Goal: Task Accomplishment & Management: Complete application form

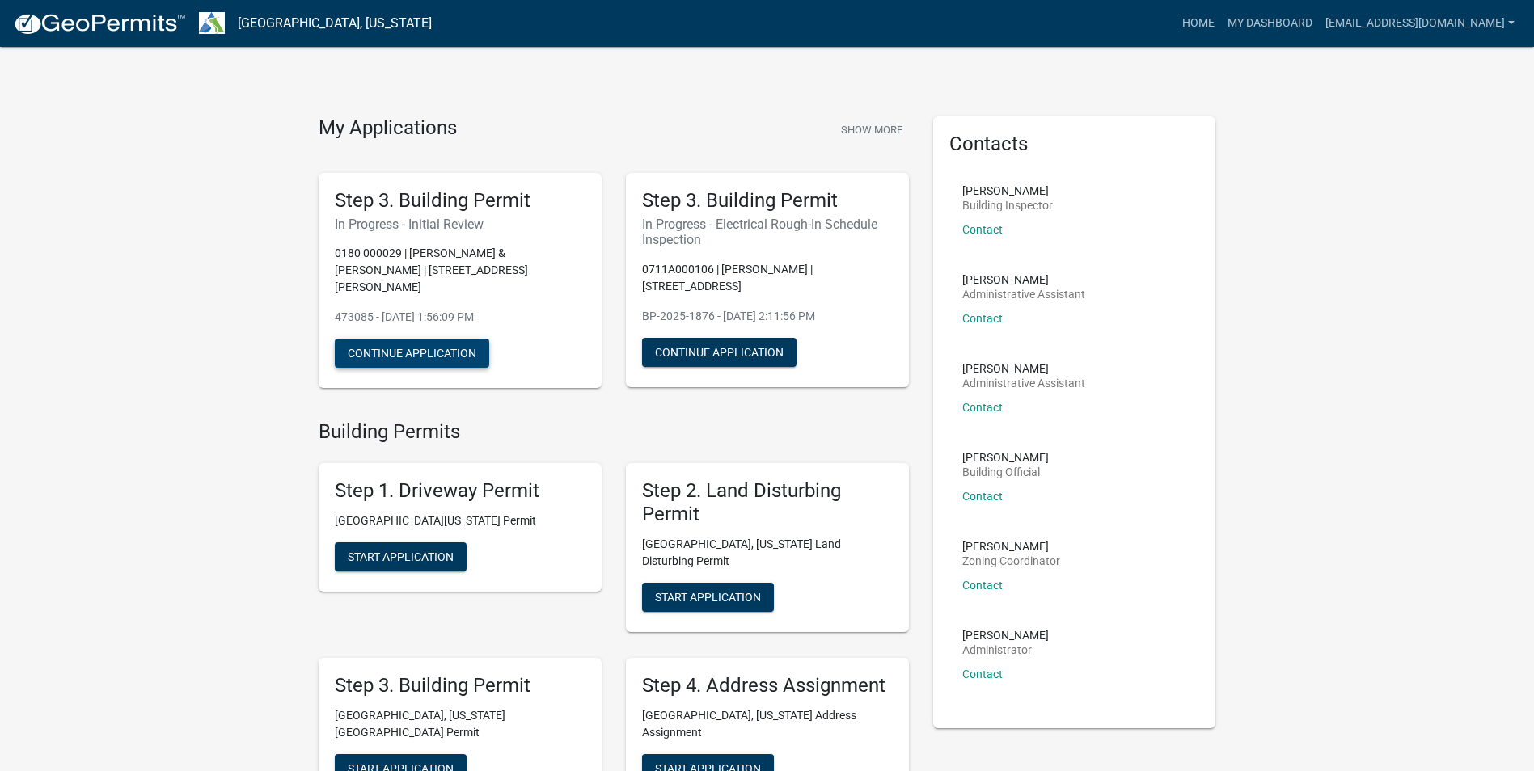
click at [412, 339] on button "Continue Application" at bounding box center [412, 353] width 154 height 29
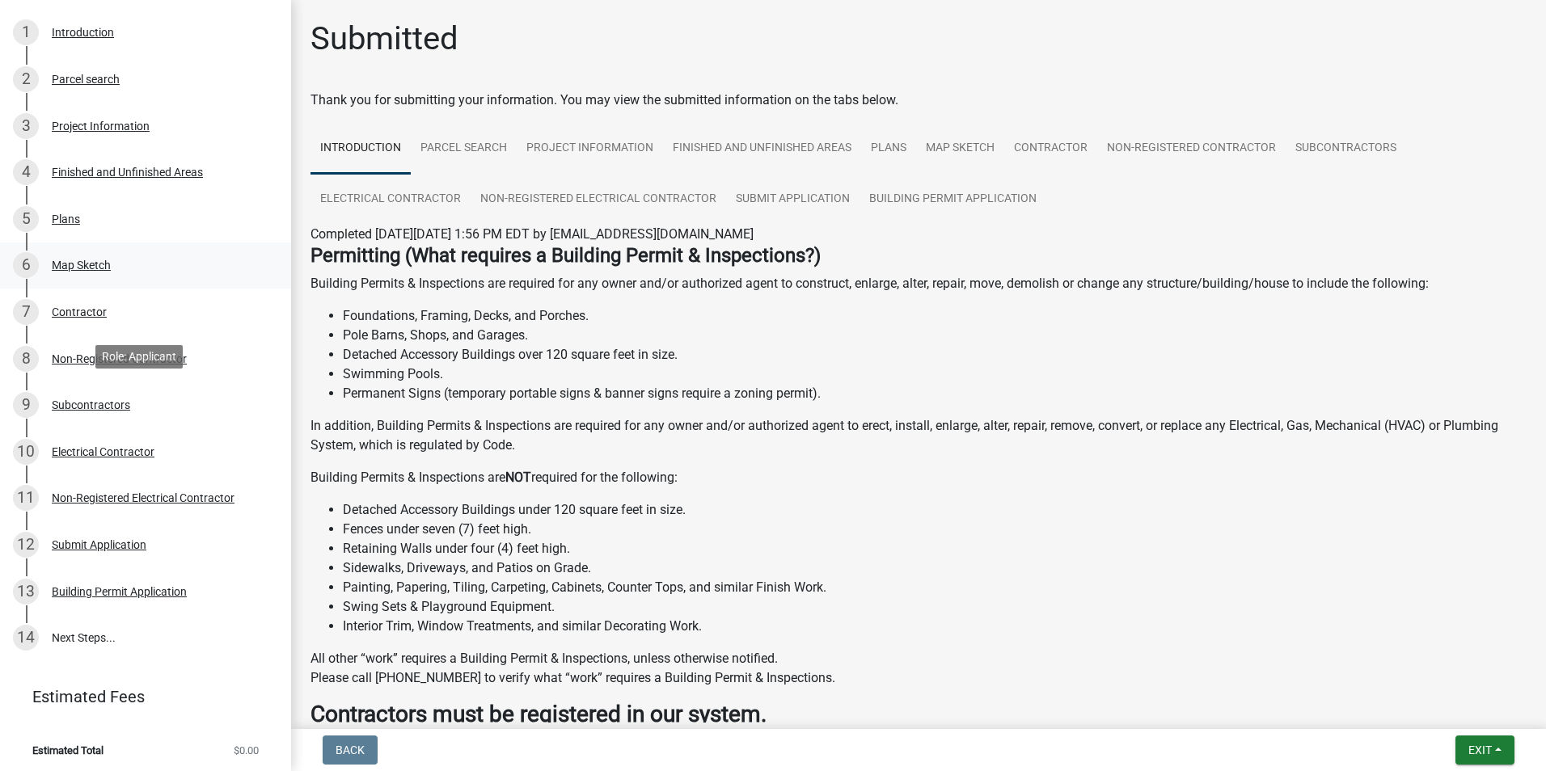
scroll to position [186, 0]
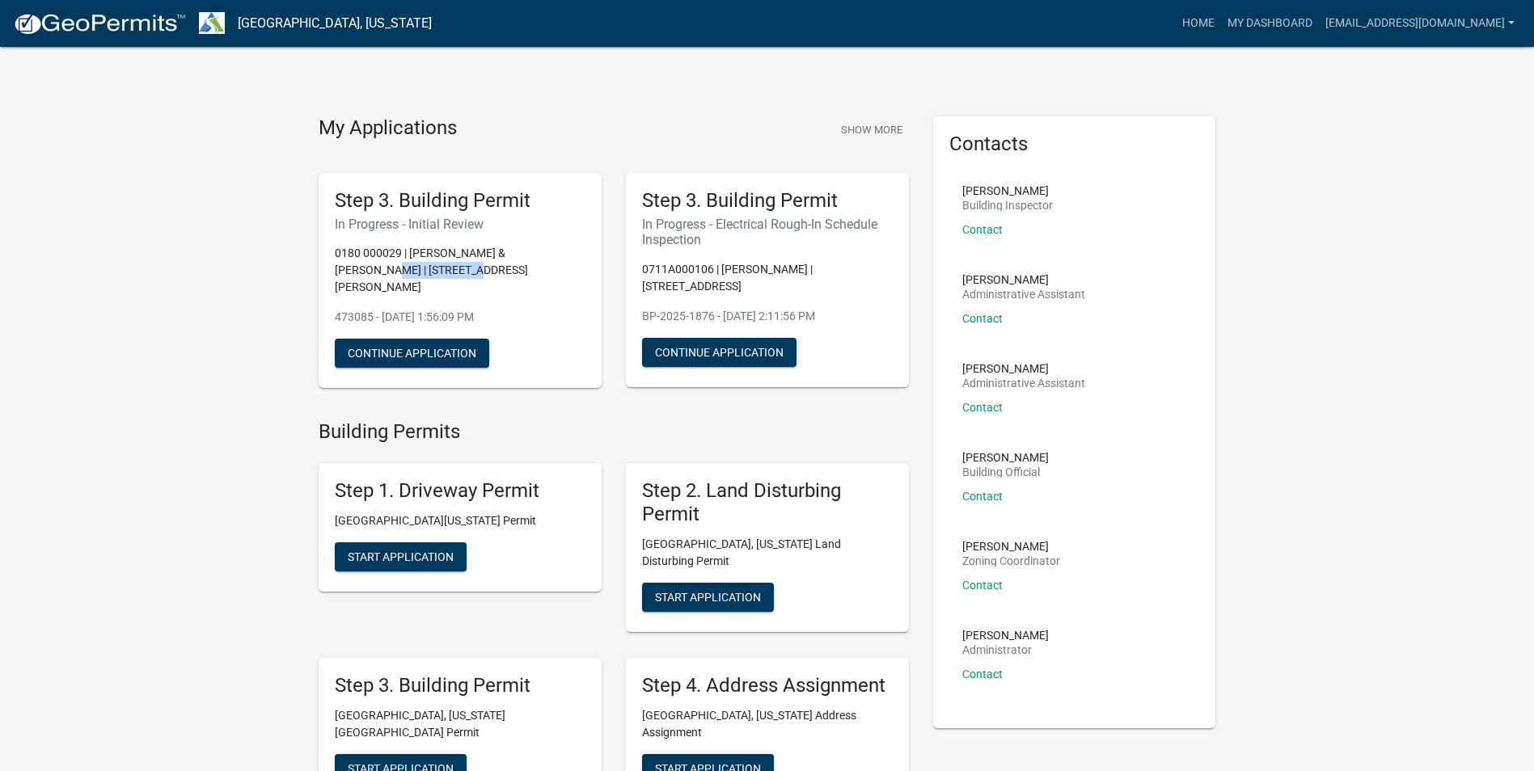
drag, startPoint x: 336, startPoint y: 269, endPoint x: 453, endPoint y: 268, distance: 117.2
click at [453, 268] on p "0180 000029 | [PERSON_NAME] & [PERSON_NAME] | [STREET_ADDRESS][PERSON_NAME]" at bounding box center [460, 270] width 251 height 51
copy p "1134 & [PERSON_NAME]"
drag, startPoint x: 470, startPoint y: 228, endPoint x: 483, endPoint y: 226, distance: 13.0
click at [482, 226] on h6 "In Progress - Initial Review" at bounding box center [460, 224] width 251 height 15
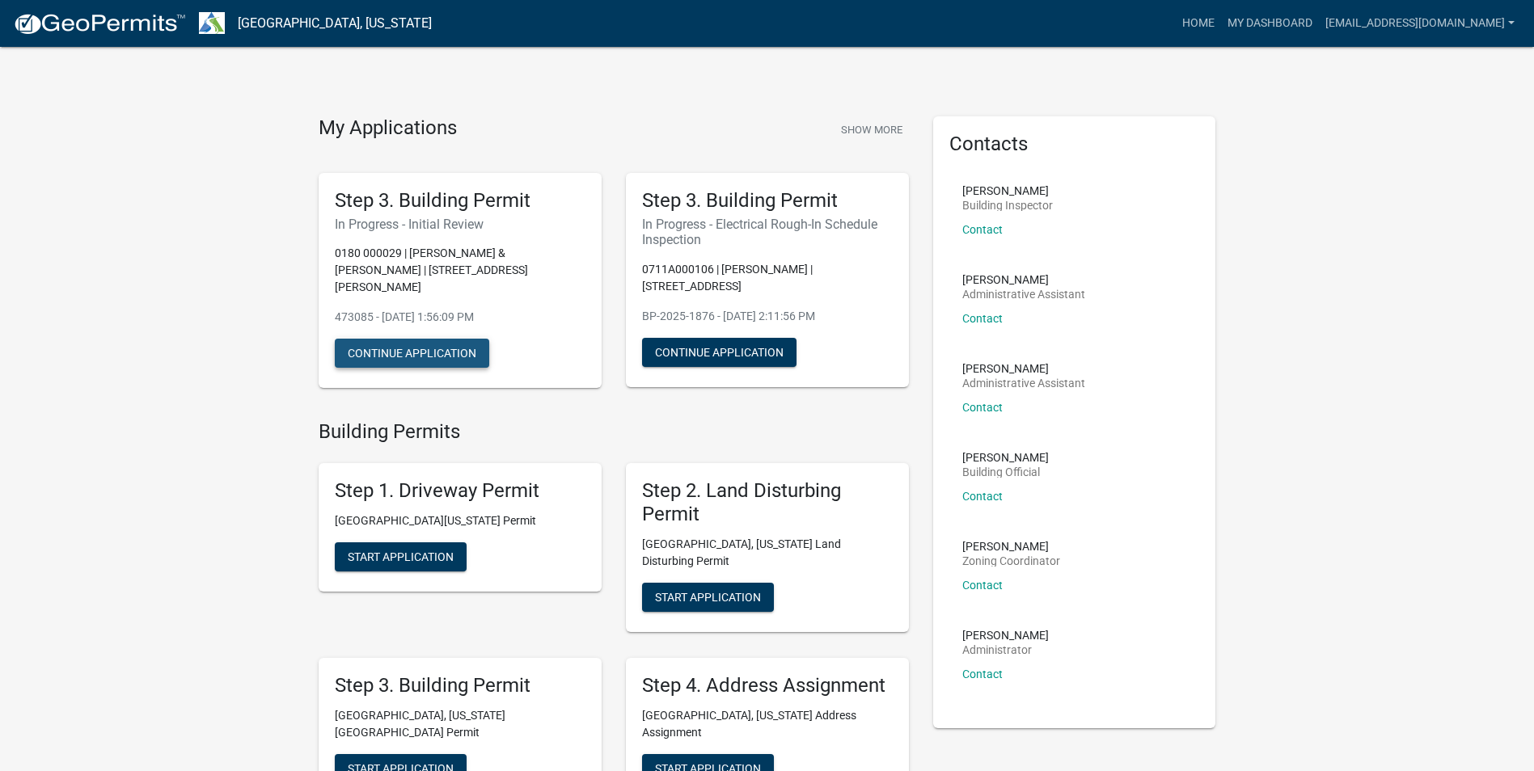
drag, startPoint x: 483, startPoint y: 226, endPoint x: 0, endPoint y: 428, distance: 523.0
click at [444, 339] on button "Continue Application" at bounding box center [412, 353] width 154 height 29
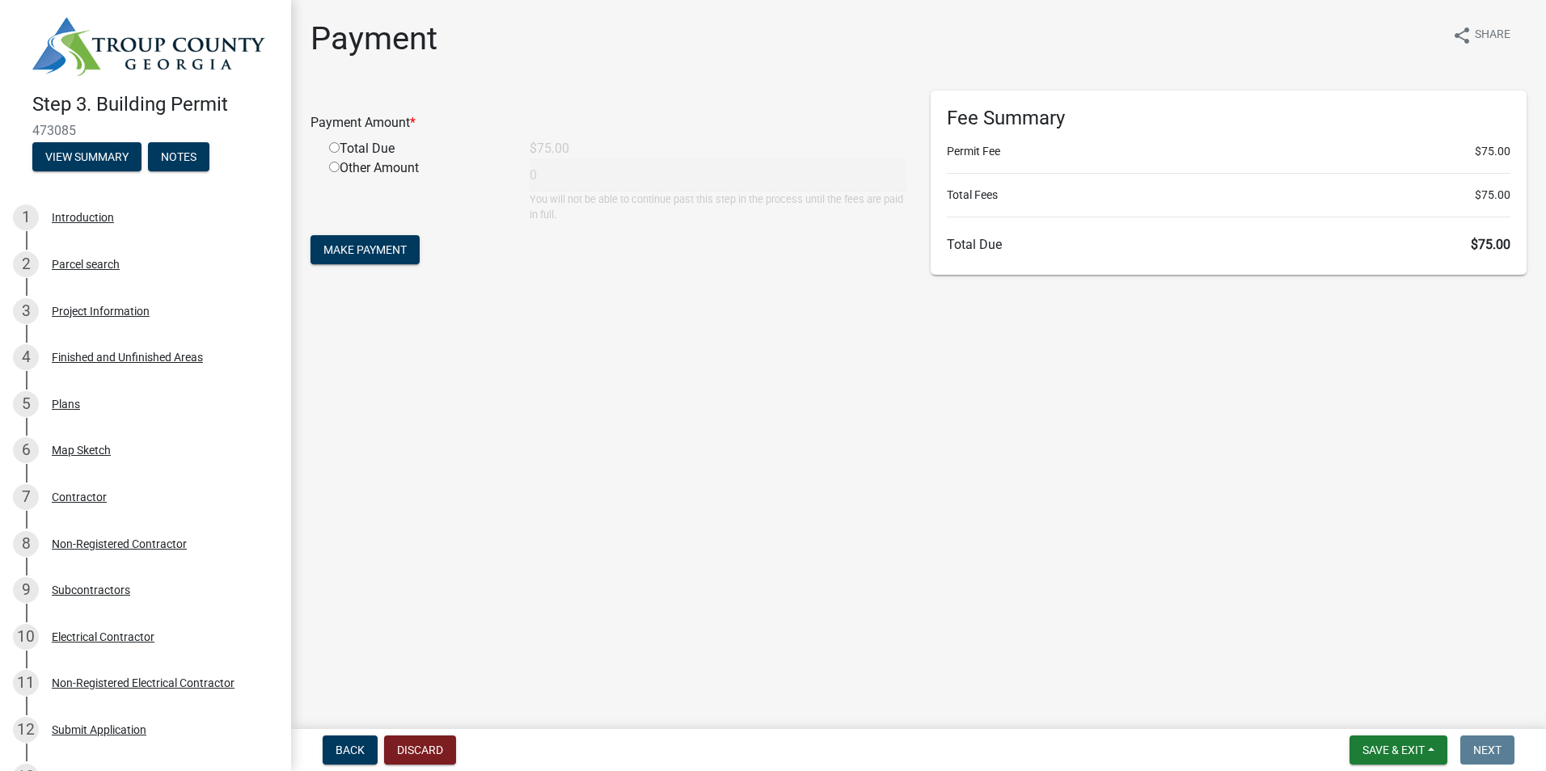
click at [337, 151] on input "radio" at bounding box center [334, 147] width 11 height 11
radio input "true"
type input "75"
click at [347, 242] on button "Make Payment" at bounding box center [364, 249] width 109 height 29
